Goal: Task Accomplishment & Management: Complete application form

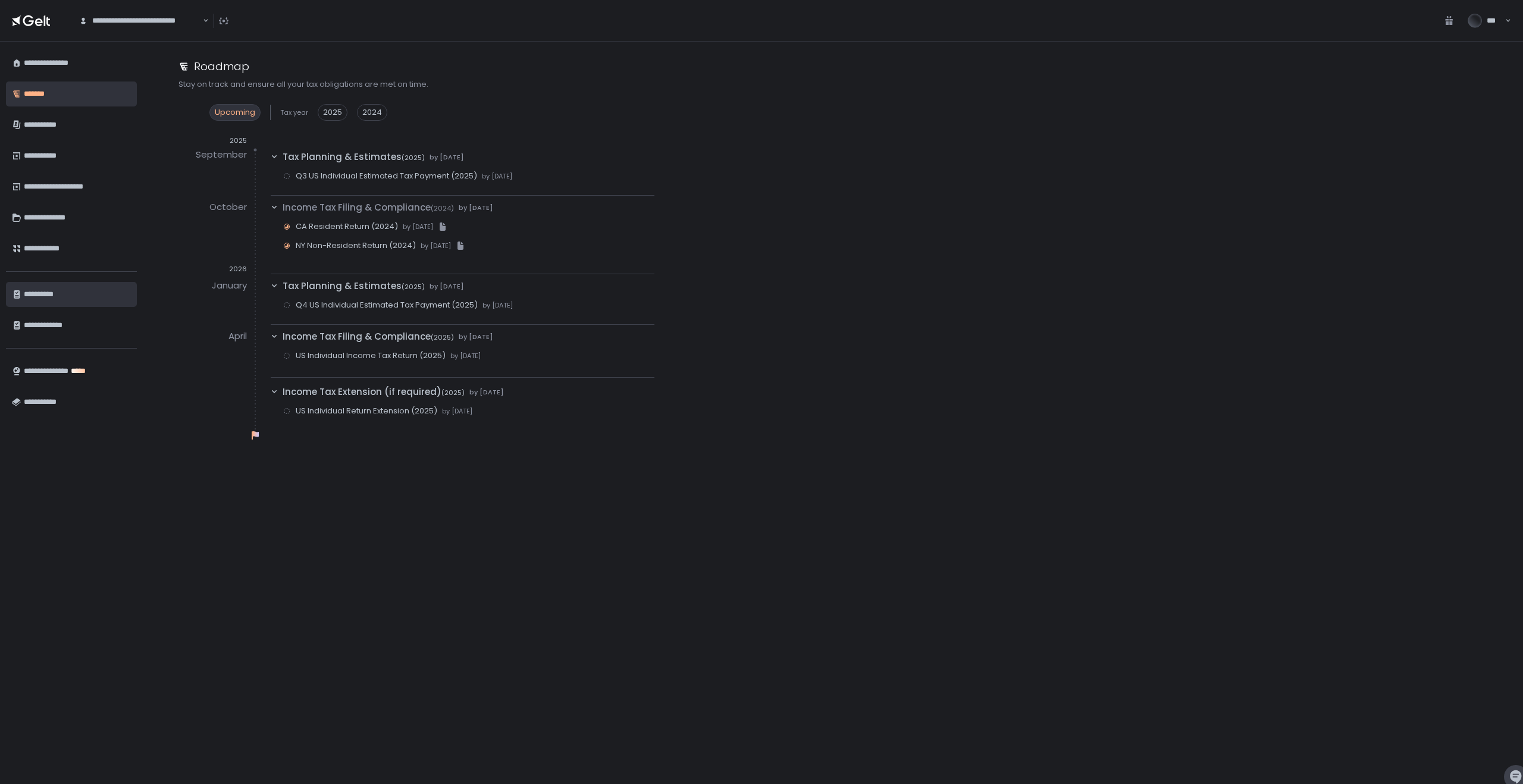
click at [53, 288] on div "**********" at bounding box center [77, 294] width 107 height 20
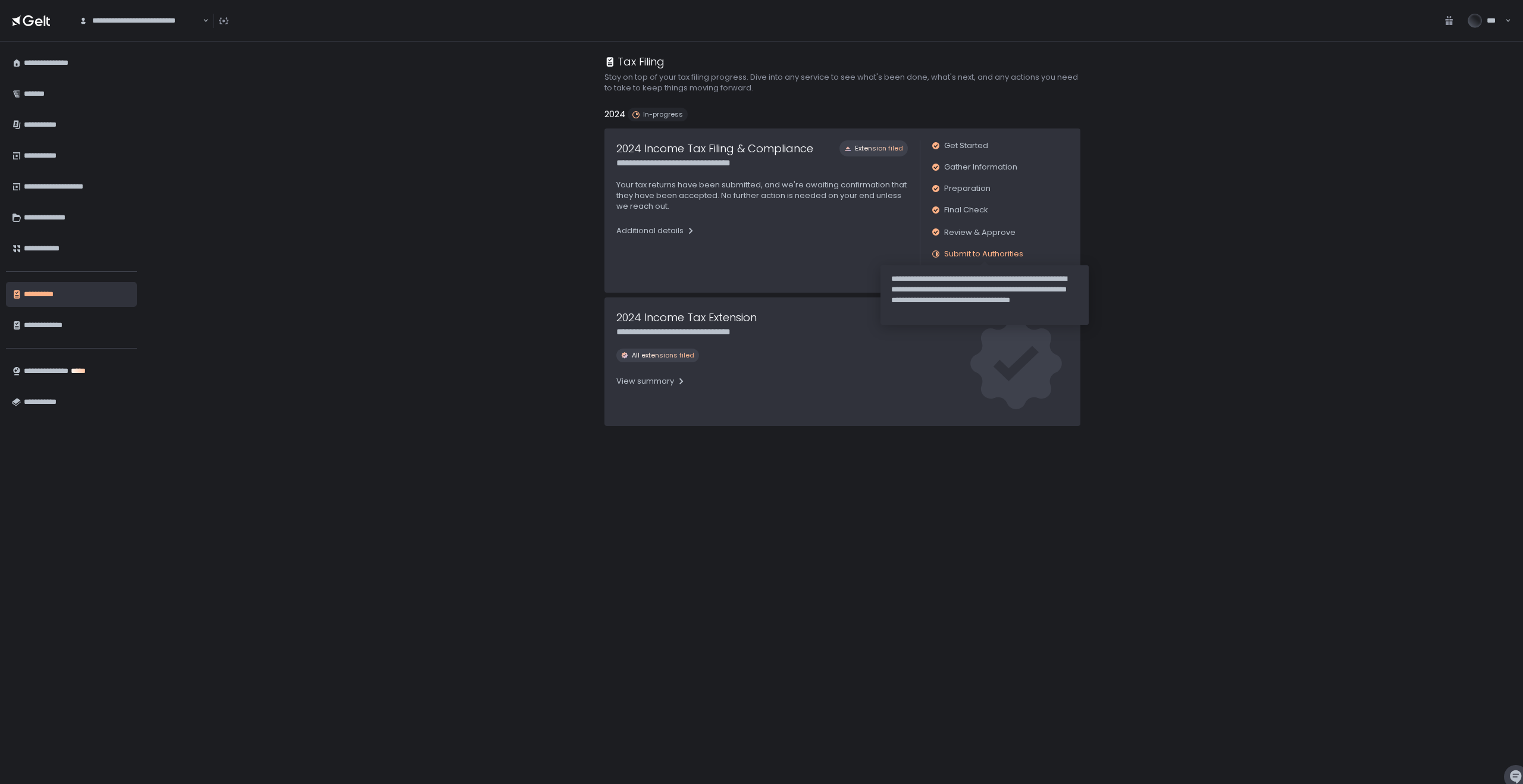
click at [945, 251] on span "Submit to Authorities" at bounding box center [983, 254] width 79 height 11
click at [675, 234] on div "Additional details" at bounding box center [655, 230] width 79 height 11
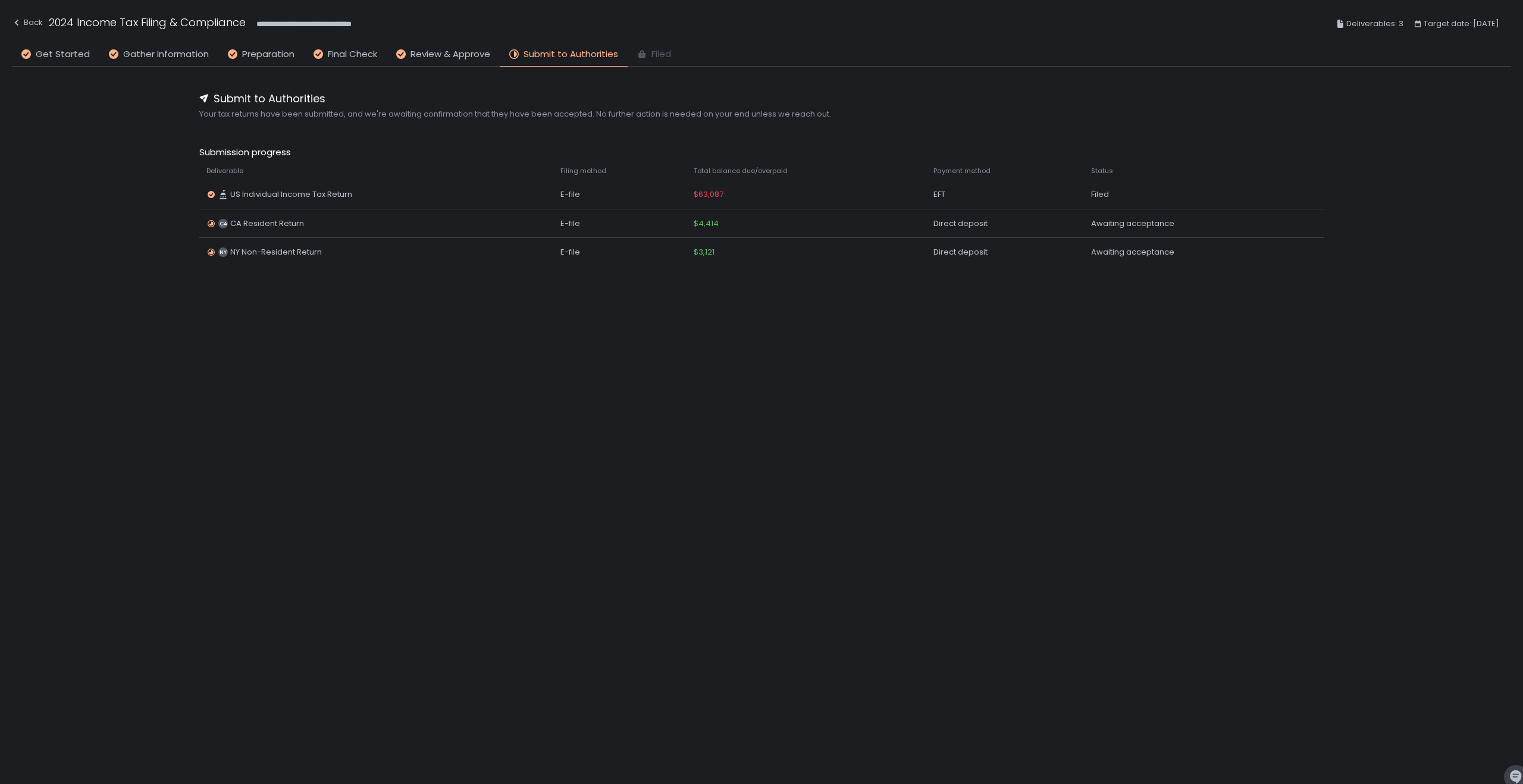
click at [490, 365] on div "Submit to Authorities Your tax returns have been submitted, and we're awaiting …" at bounding box center [761, 407] width 1499 height 682
